Goal: Task Accomplishment & Management: Use online tool/utility

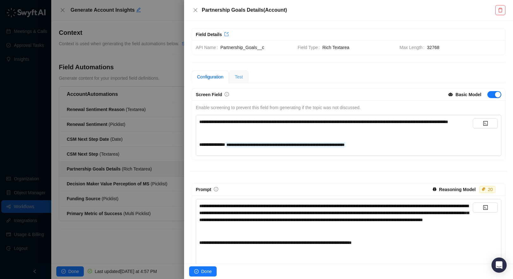
click at [245, 76] on div "Test" at bounding box center [238, 76] width 19 height 13
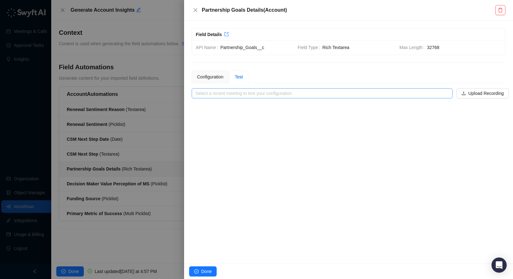
click at [248, 93] on input "search" at bounding box center [319, 93] width 249 height 9
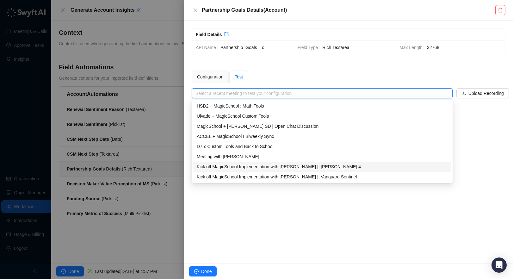
click at [252, 167] on div "Kick off MagicSchool Implementation with [PERSON_NAME] || [PERSON_NAME] 4" at bounding box center [322, 166] width 251 height 7
type input "**********"
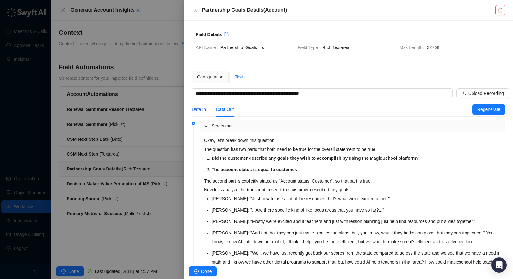
click at [199, 107] on div "Data In" at bounding box center [199, 109] width 14 height 7
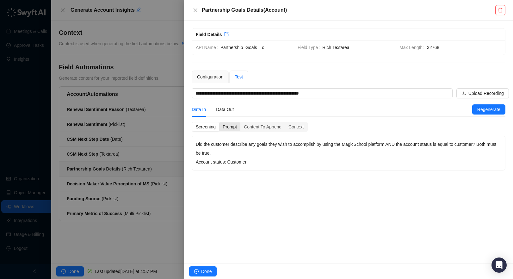
click at [234, 128] on div "Prompt" at bounding box center [229, 126] width 21 height 9
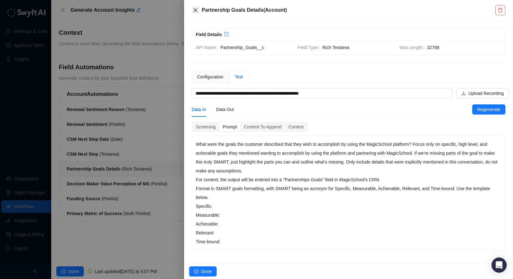
click at [197, 9] on icon "close" at bounding box center [195, 10] width 5 height 5
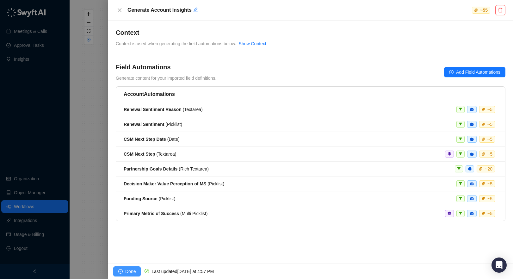
click at [130, 272] on span "Done" at bounding box center [130, 271] width 10 height 7
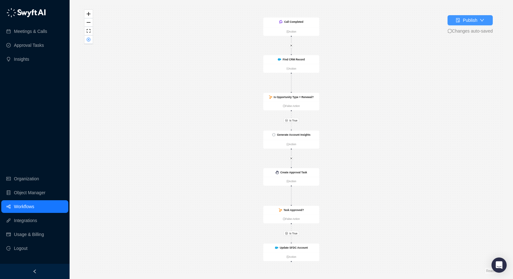
click at [469, 21] on div "Publish" at bounding box center [469, 20] width 15 height 7
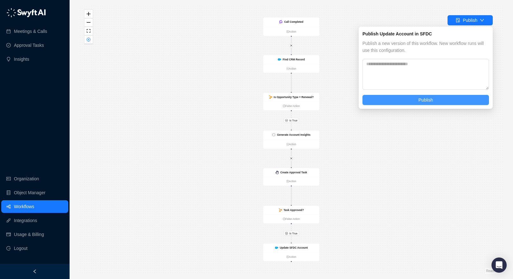
click at [423, 101] on span "Publish" at bounding box center [425, 99] width 15 height 7
